Goal: Find specific page/section: Find specific page/section

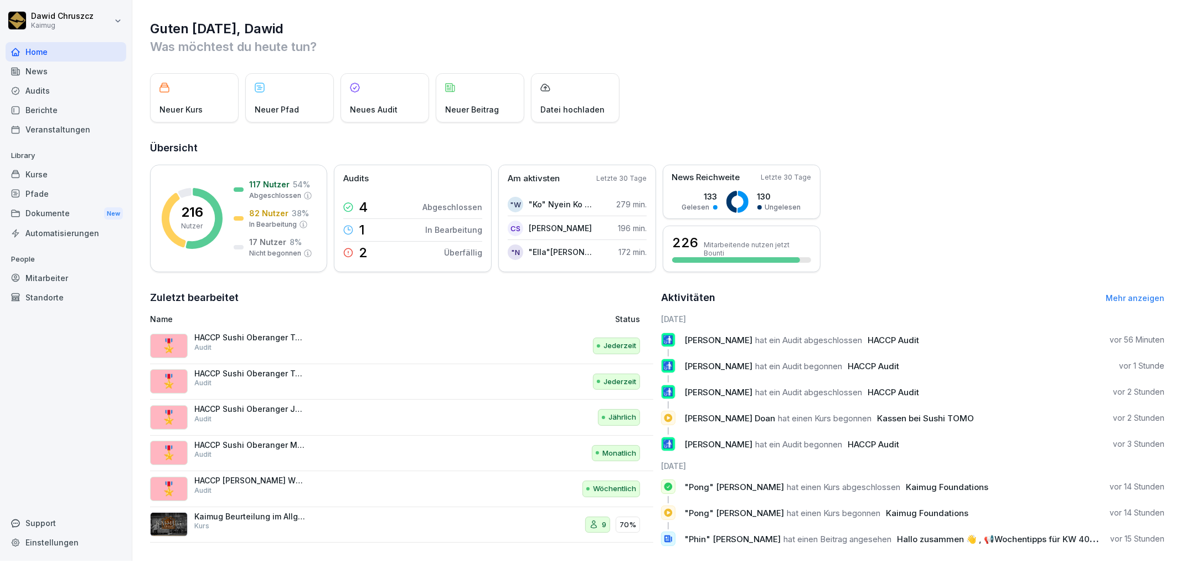
click at [89, 88] on div "Audits" at bounding box center [66, 90] width 121 height 19
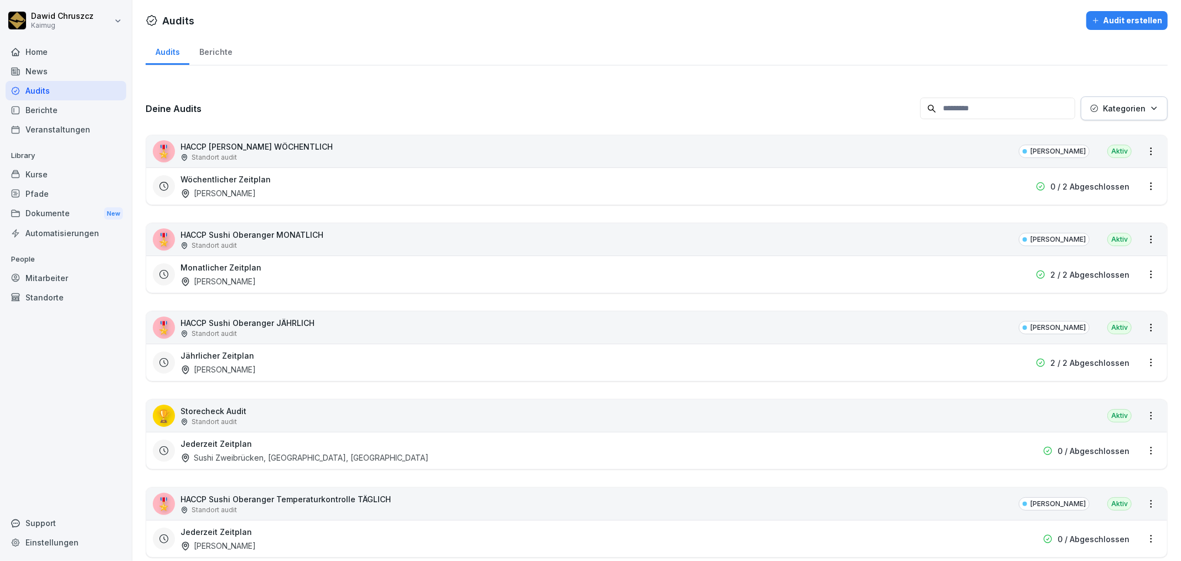
click at [219, 44] on div "Berichte" at bounding box center [215, 51] width 53 height 28
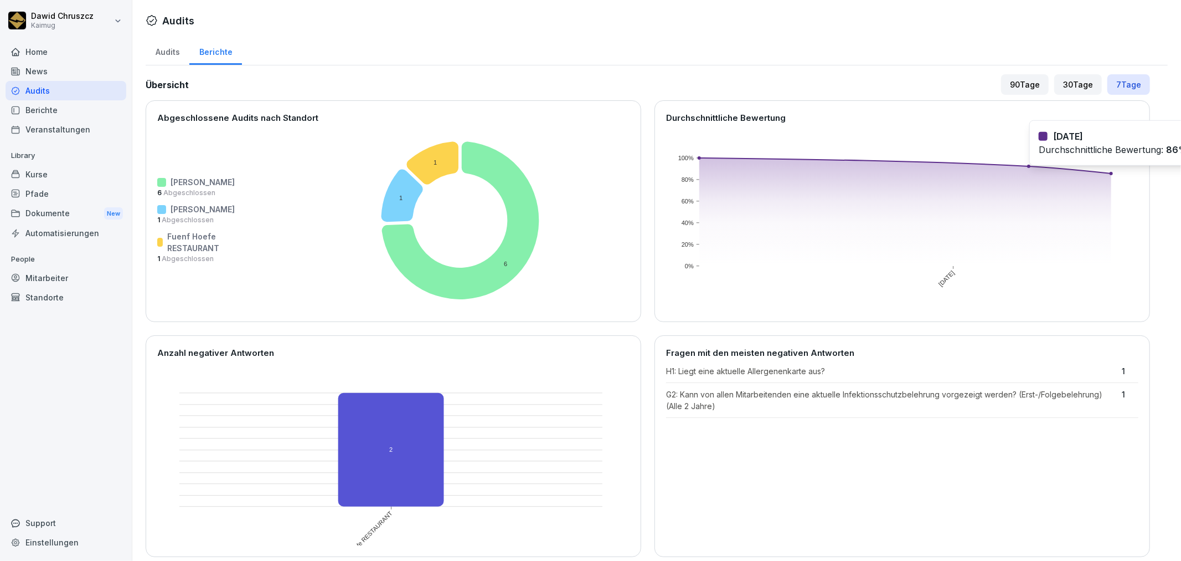
click at [1105, 171] on rect at bounding box center [906, 212] width 413 height 108
click at [1084, 183] on rect at bounding box center [906, 212] width 413 height 108
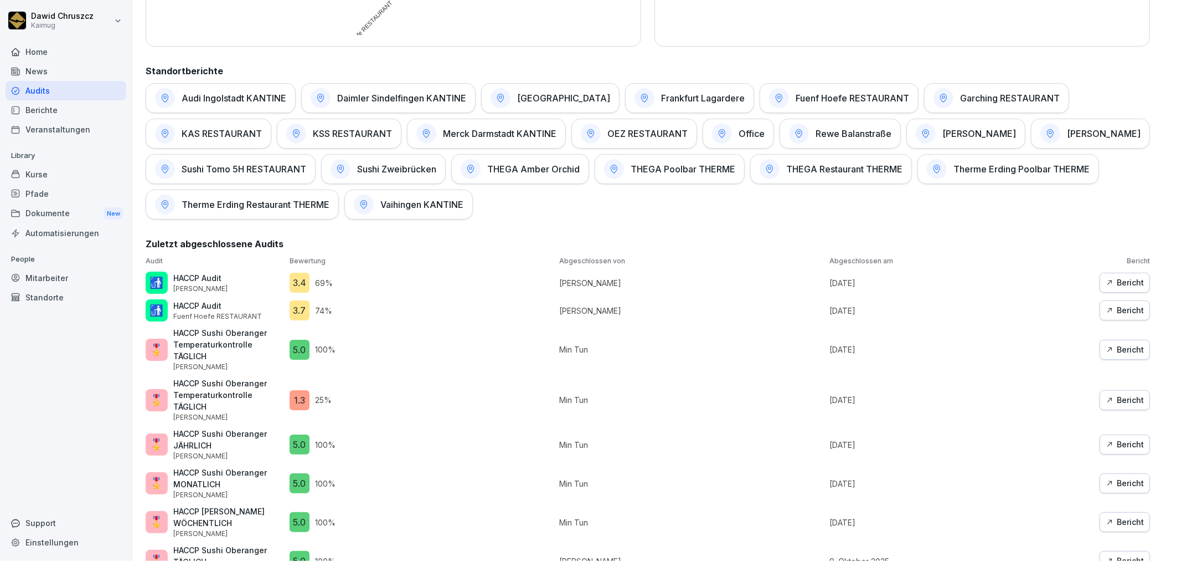
scroll to position [521, 0]
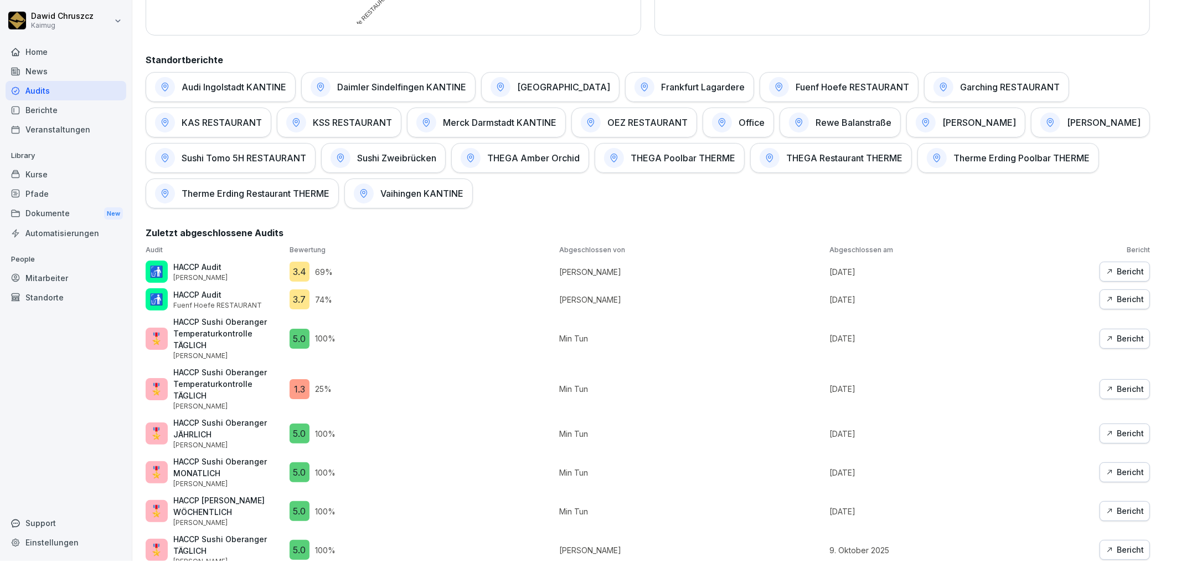
click at [201, 263] on p "HACCP Audit" at bounding box center [200, 267] width 54 height 12
click at [1120, 300] on div "Bericht" at bounding box center [1125, 299] width 38 height 12
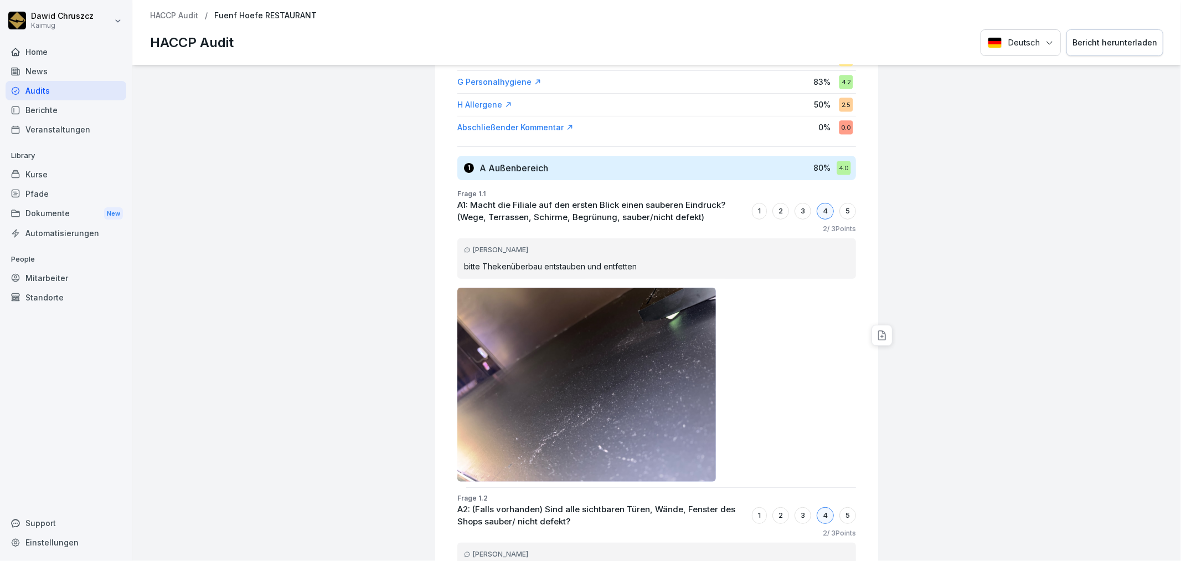
scroll to position [307, 0]
